Goal: Task Accomplishment & Management: Manage account settings

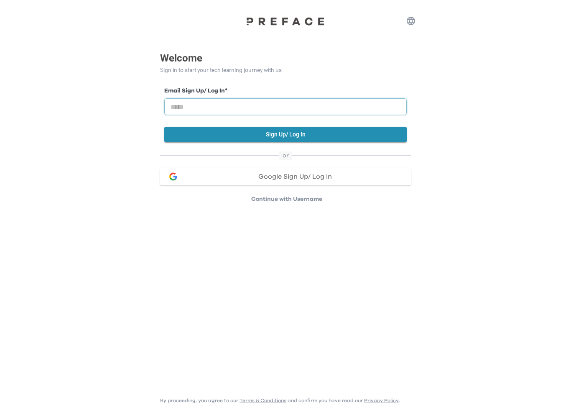
click at [265, 100] on input "email" at bounding box center [285, 106] width 243 height 17
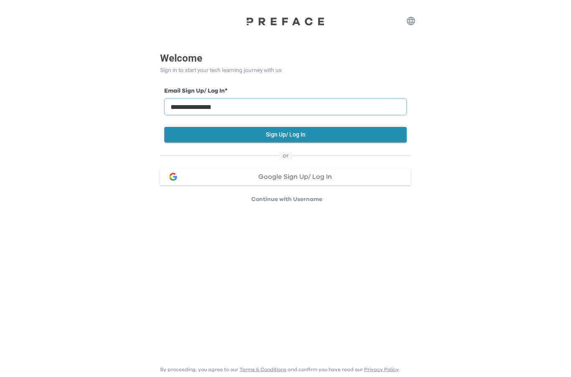
type input "**********"
click at [312, 130] on button "Sign Up/ Log In" at bounding box center [285, 134] width 243 height 15
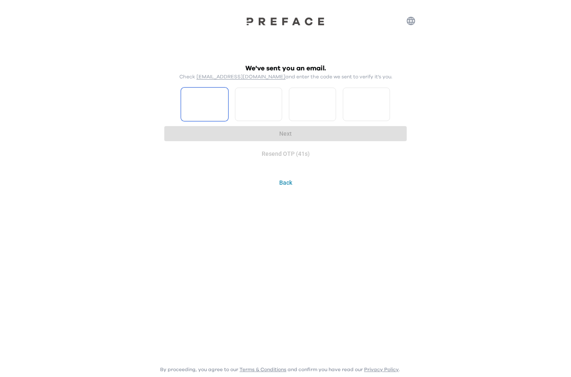
click at [223, 100] on input "Please enter OTP character 1" at bounding box center [204, 103] width 47 height 33
type input "*"
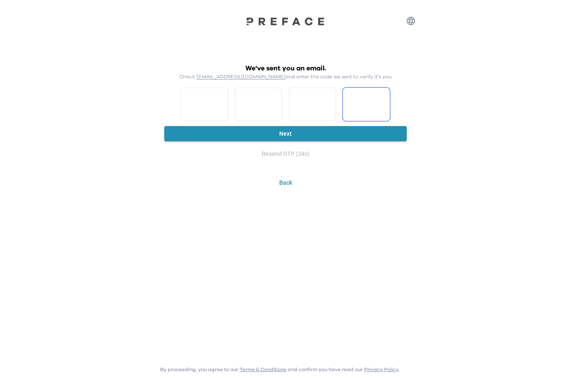
type input "*"
click at [287, 133] on button "Next" at bounding box center [285, 133] width 243 height 15
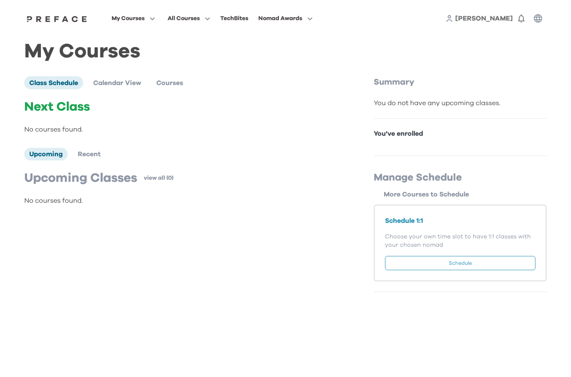
click at [500, 19] on span "[PERSON_NAME]" at bounding box center [485, 18] width 58 height 7
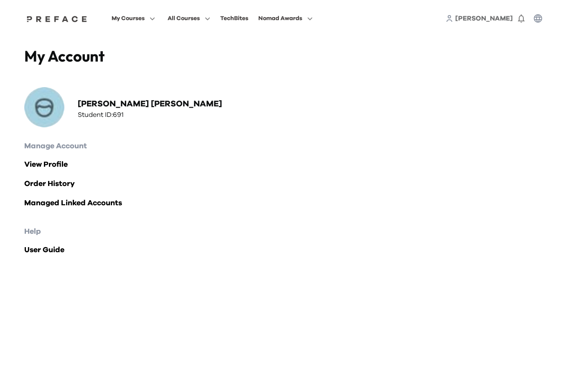
click at [36, 182] on link "Order History" at bounding box center [285, 184] width 523 height 12
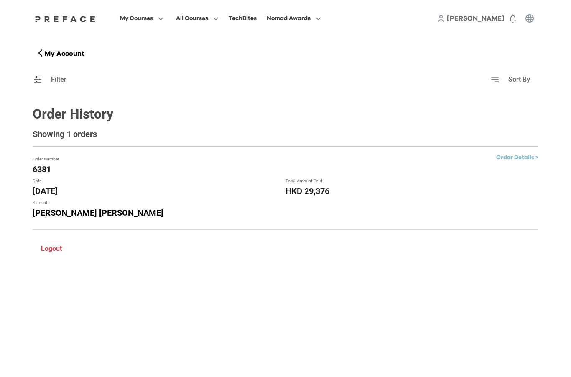
click at [519, 159] on link "Order Details >" at bounding box center [518, 157] width 42 height 6
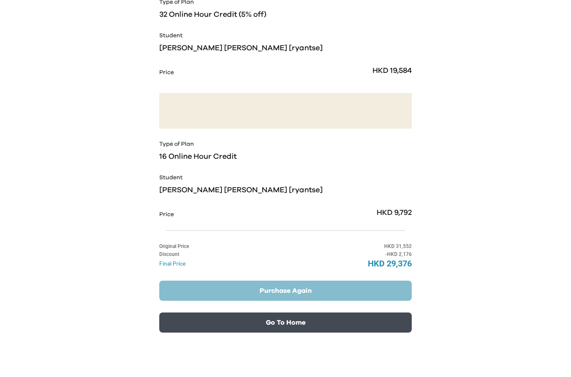
scroll to position [186, 0]
click at [341, 323] on button "Go To Home" at bounding box center [285, 323] width 253 height 20
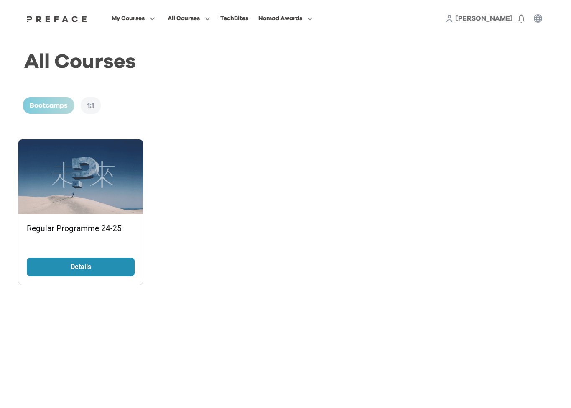
click at [49, 263] on link "Details" at bounding box center [81, 267] width 108 height 18
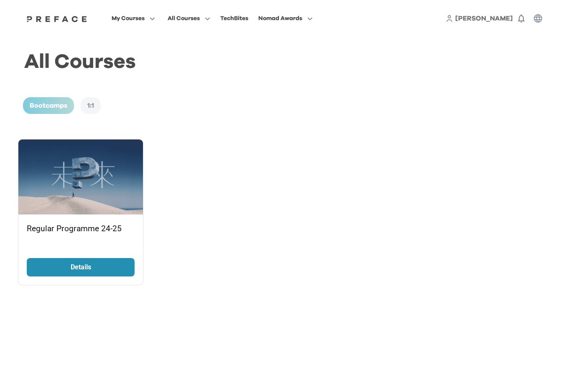
click at [145, 21] on span "My Courses" at bounding box center [128, 18] width 33 height 10
click at [140, 51] on span at bounding box center [133, 52] width 79 height 23
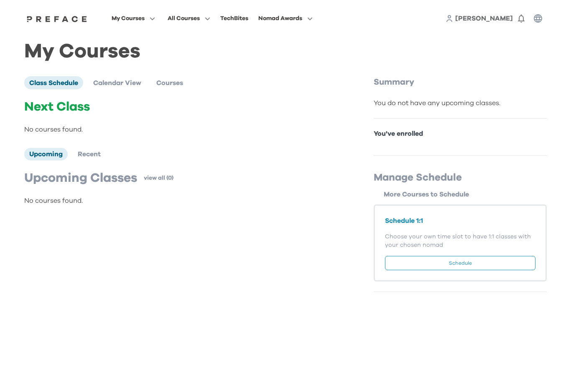
click at [491, 268] on button "Schedule" at bounding box center [460, 263] width 151 height 14
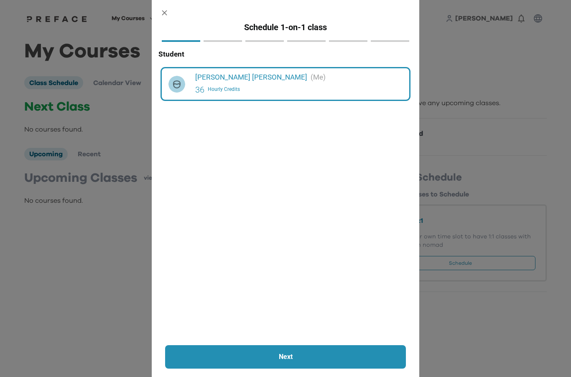
click at [334, 356] on p "Next" at bounding box center [286, 356] width 196 height 10
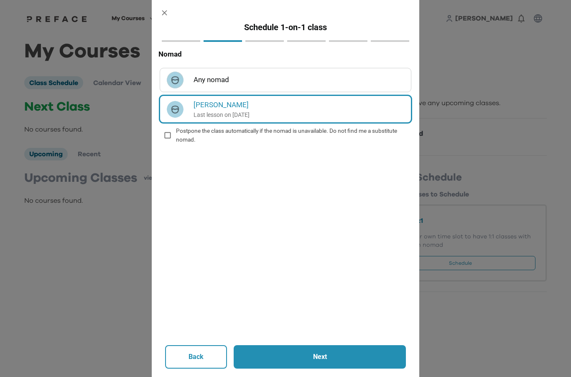
click at [163, 13] on icon "button" at bounding box center [164, 12] width 9 height 9
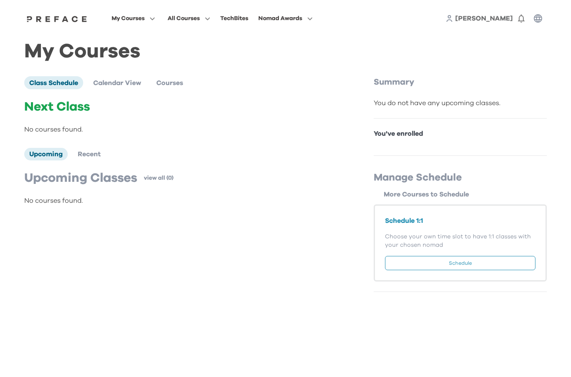
click at [145, 21] on span "My Courses" at bounding box center [128, 18] width 33 height 10
click at [154, 100] on span at bounding box center [133, 98] width 79 height 23
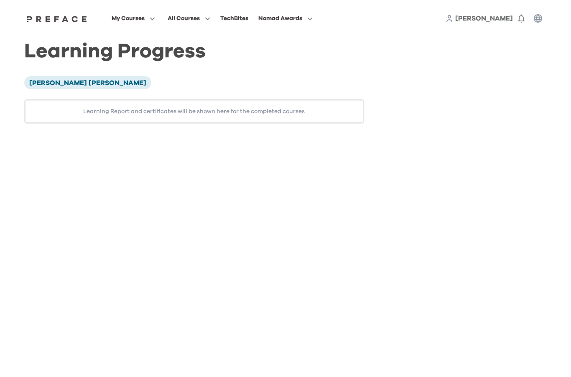
click at [145, 21] on span "My Courses" at bounding box center [128, 18] width 33 height 10
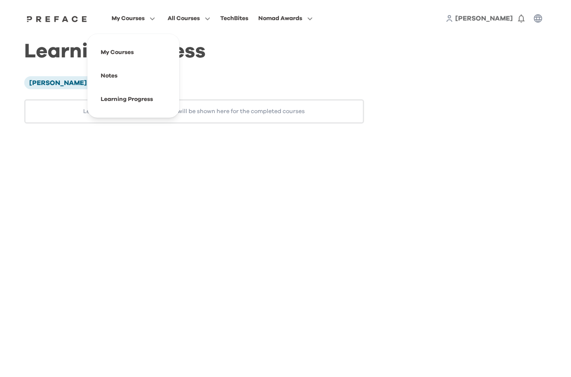
click at [151, 51] on span at bounding box center [133, 52] width 79 height 23
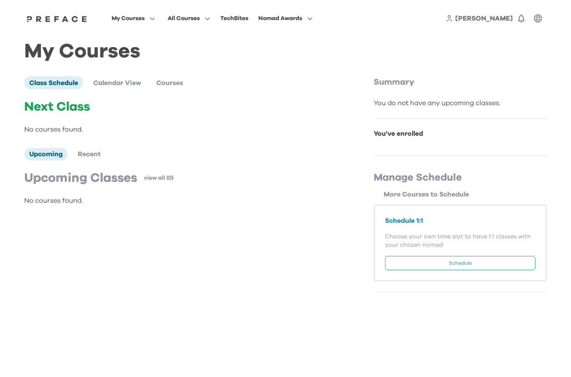
click at [200, 20] on span "All Courses" at bounding box center [184, 18] width 32 height 10
click at [194, 74] on span at bounding box center [189, 75] width 79 height 23
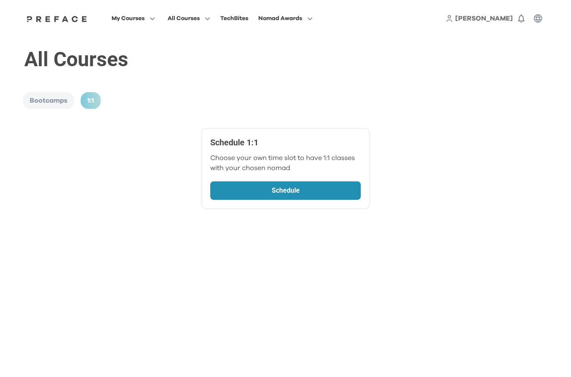
click at [200, 16] on span "All Courses" at bounding box center [184, 18] width 32 height 10
click at [201, 52] on span at bounding box center [189, 52] width 79 height 23
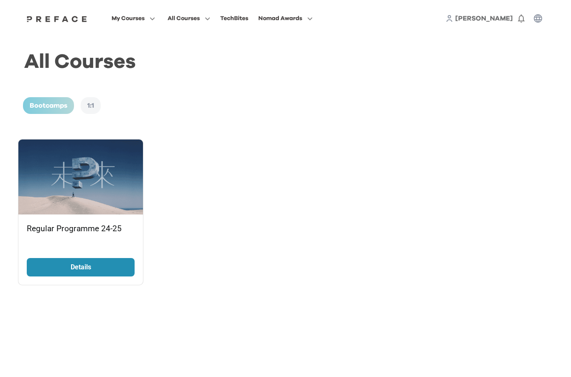
click at [54, 270] on p "Details" at bounding box center [80, 267] width 63 height 10
